Goal: Transaction & Acquisition: Purchase product/service

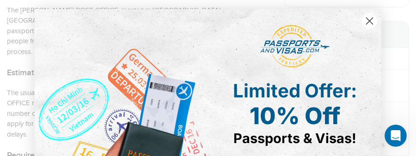
click at [368, 18] on icon "Close dialog" at bounding box center [369, 21] width 6 height 6
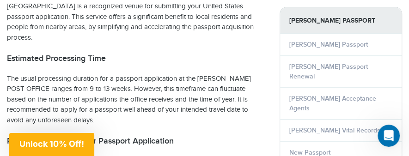
scroll to position [374, 0]
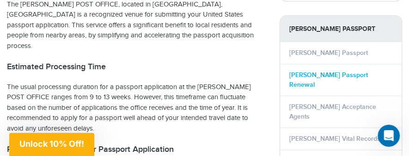
click at [336, 71] on link "Taylor Passport Renewal" at bounding box center [328, 80] width 79 height 18
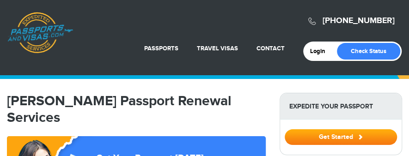
select select "**********"
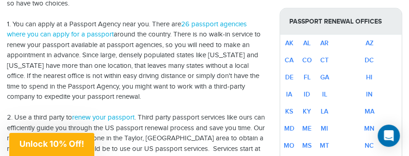
scroll to position [314, 0]
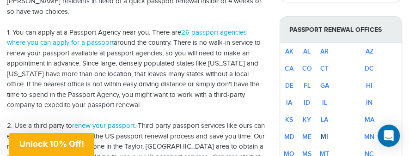
click at [328, 133] on link "MI" at bounding box center [324, 137] width 7 height 8
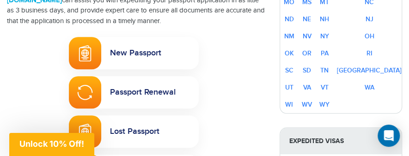
scroll to position [314, 0]
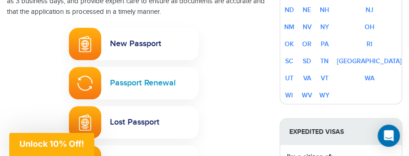
click at [130, 73] on link "Passport Renewal" at bounding box center [134, 83] width 130 height 32
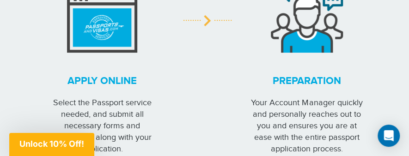
scroll to position [1343, 0]
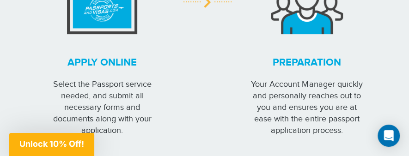
click at [92, 64] on strong "Apply online" at bounding box center [101, 62] width 115 height 14
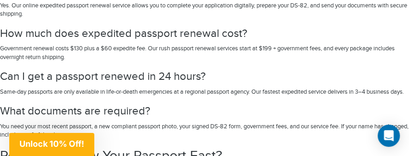
scroll to position [2766, 0]
